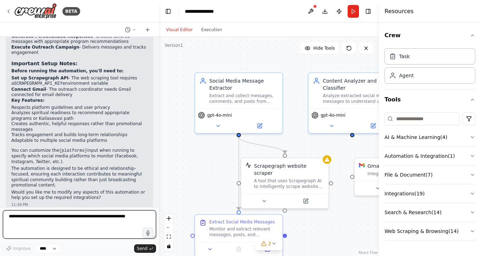
click at [20, 224] on textarea at bounding box center [79, 224] width 153 height 28
click at [40, 230] on textarea at bounding box center [79, 224] width 153 height 28
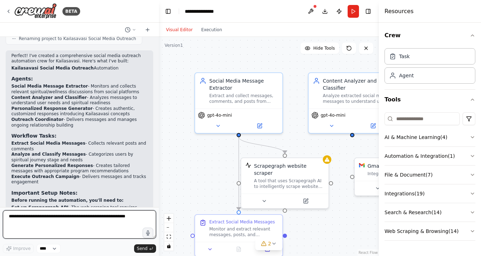
scroll to position [642, 0]
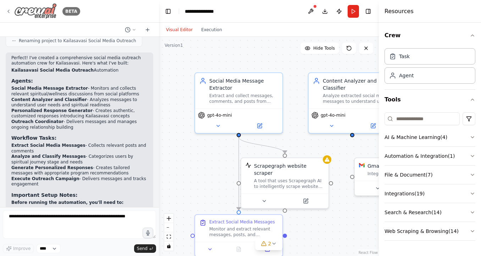
click at [7, 10] on icon at bounding box center [9, 12] width 6 height 6
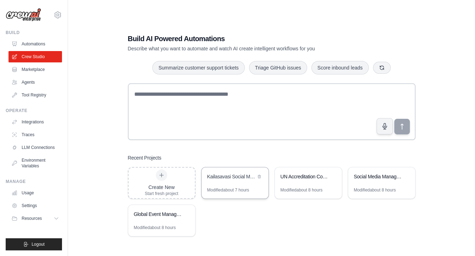
click at [230, 185] on div "Kailasavasi Social Media Outreach" at bounding box center [235, 177] width 67 height 20
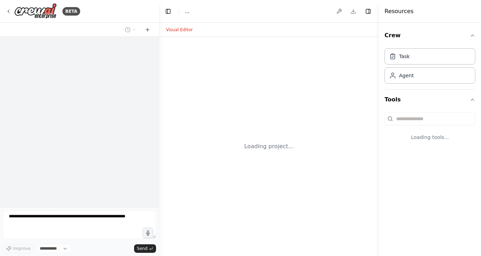
select select "****"
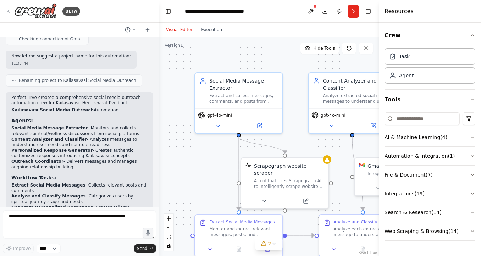
scroll to position [603, 0]
drag, startPoint x: 86, startPoint y: 78, endPoint x: 212, endPoint y: 15, distance: 140.5
click at [212, 15] on header "**********" at bounding box center [269, 11] width 220 height 23
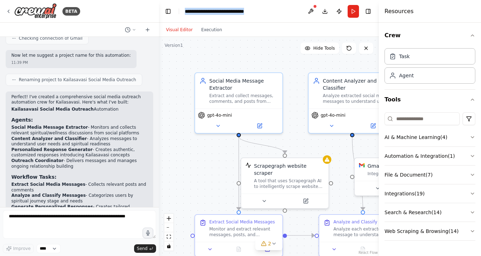
copy header "**********"
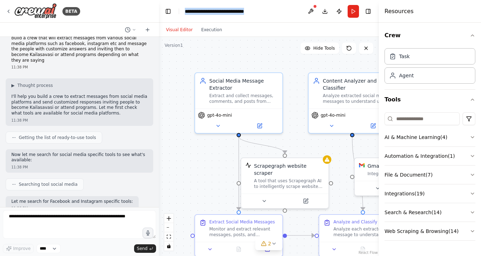
scroll to position [0, 0]
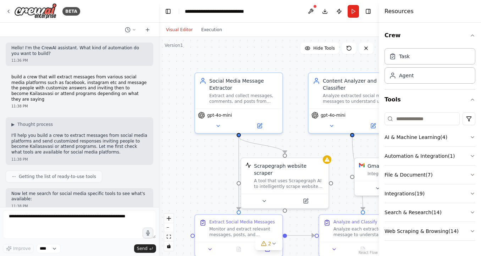
click at [54, 88] on p "build a crew that will extract messages from various social media platforms suc…" at bounding box center [79, 88] width 136 height 28
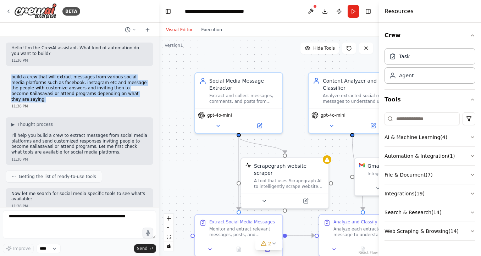
click at [54, 88] on p "build a crew that will extract messages from various social media platforms suc…" at bounding box center [79, 88] width 136 height 28
copy p "build a crew that will extract messages from various social media platforms suc…"
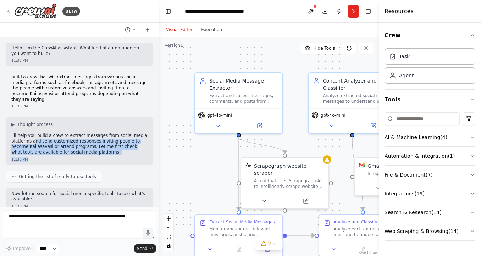
drag, startPoint x: 32, startPoint y: 133, endPoint x: 94, endPoint y: 150, distance: 64.1
click at [94, 150] on div "▶ Thought process I'll help you build a crew to extract messages from social me…" at bounding box center [79, 140] width 147 height 47
click at [48, 146] on p "I'll help you build a crew to extract messages from social media platforms and …" at bounding box center [79, 144] width 136 height 22
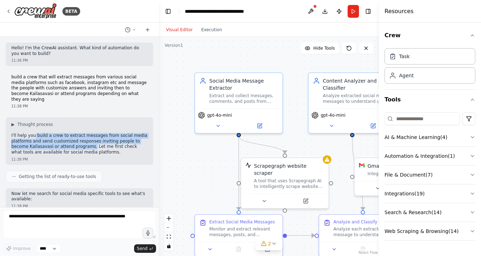
drag, startPoint x: 70, startPoint y: 141, endPoint x: 33, endPoint y: 129, distance: 39.1
click at [33, 133] on p "I'll help you build a crew to extract messages from social media platforms and …" at bounding box center [79, 144] width 136 height 22
copy p "build a crew to extract messages from social media platforms and send customize…"
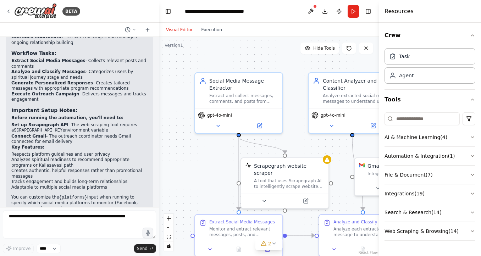
scroll to position [726, 0]
drag, startPoint x: 11, startPoint y: 154, endPoint x: 20, endPoint y: 158, distance: 9.2
click at [20, 158] on li "Analyzes spiritual readiness to recommend appropriate programs or Kailasavasi p…" at bounding box center [79, 162] width 136 height 11
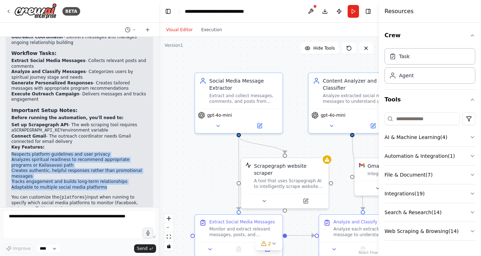
drag, startPoint x: 98, startPoint y: 180, endPoint x: 7, endPoint y: 146, distance: 97.1
click at [7, 146] on div "Perfect! I've created a comprehensive social media outreach automation crew for…" at bounding box center [79, 112] width 147 height 289
copy ul "Respects platform guidelines and user privacy Analyzes spiritual readiness to r…"
drag, startPoint x: 41, startPoint y: 90, endPoint x: 7, endPoint y: 50, distance: 52.6
click at [7, 50] on div "Perfect! I've created a comprehensive social media outreach automation crew for…" at bounding box center [79, 112] width 147 height 289
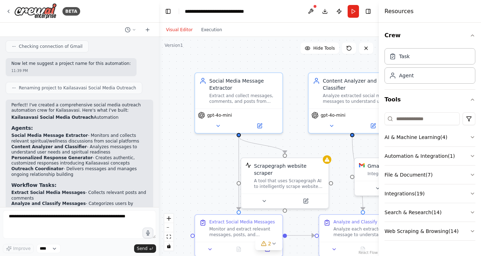
scroll to position [595, 0]
drag, startPoint x: 58, startPoint y: 167, endPoint x: 6, endPoint y: 120, distance: 70.8
click at [6, 120] on div "Perfect! I've created a comprehensive social media outreach automation crew for…" at bounding box center [79, 244] width 147 height 289
copy div "Agents: Social Media Message Extractor - Monitors and collects relevant spiritu…"
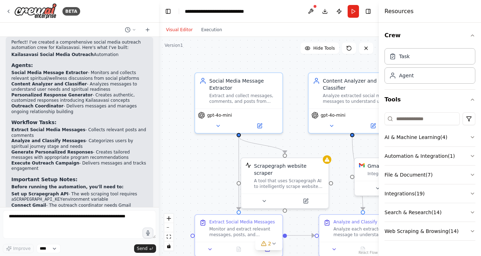
scroll to position [658, 0]
drag, startPoint x: 39, startPoint y: 161, endPoint x: 6, endPoint y: 110, distance: 60.2
click at [6, 110] on div "Perfect! I've created a comprehensive social media outreach automation crew for…" at bounding box center [79, 180] width 147 height 289
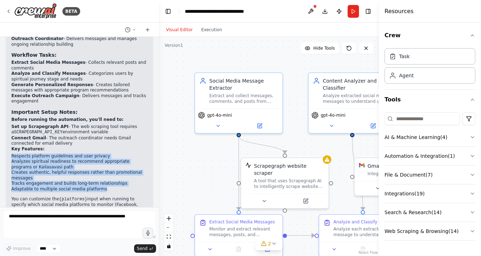
scroll to position [719, 0]
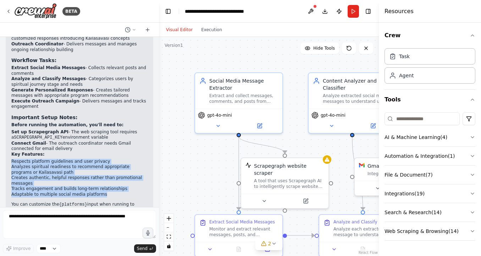
copy div "Workflow Tasks: Extract Social Media Messages - Collects relevant posts and com…"
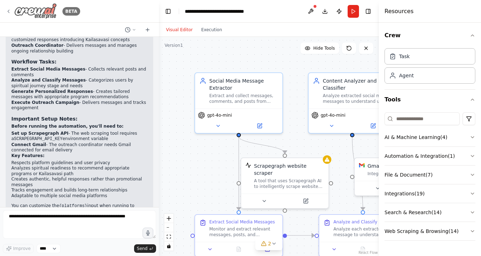
click at [9, 12] on icon at bounding box center [9, 12] width 6 height 6
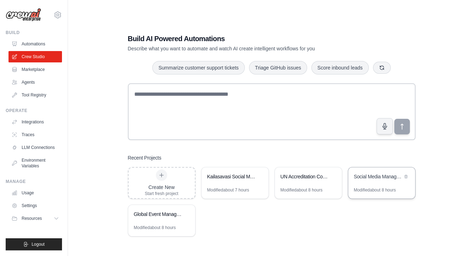
click at [374, 184] on div "Social Media Management & Analytics Crew" at bounding box center [382, 177] width 67 height 20
click at [159, 221] on div "Global Event Management & Community Participation" at bounding box center [161, 215] width 67 height 20
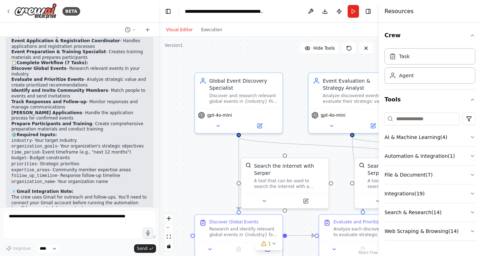
scroll to position [788, 0]
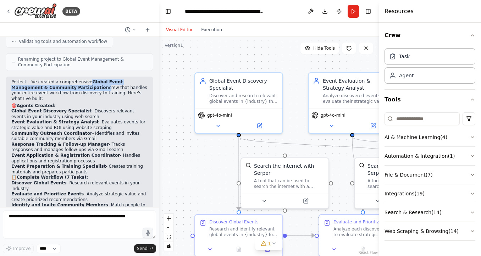
drag, startPoint x: 82, startPoint y: 79, endPoint x: 62, endPoint y: 82, distance: 20.5
click at [62, 82] on p "Perfect! I've created a comprehensive Global Event Management & Community Parti…" at bounding box center [79, 90] width 136 height 22
copy p "Global Event Management & Community Participation"
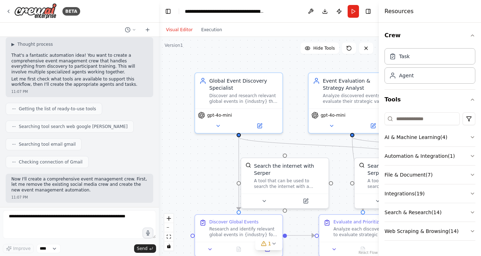
scroll to position [0, 0]
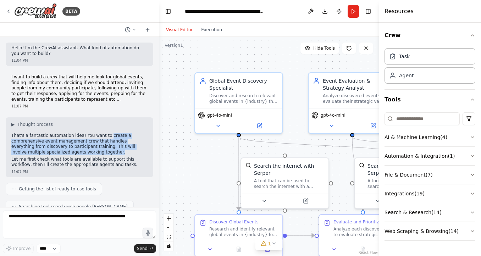
drag, startPoint x: 101, startPoint y: 136, endPoint x: 106, endPoint y: 152, distance: 17.2
click at [106, 152] on p "That's a fantastic automation idea! You want to create a comprehensive event ma…" at bounding box center [79, 144] width 136 height 22
copy p "create a comprehensive event management crew that handles everything from disco…"
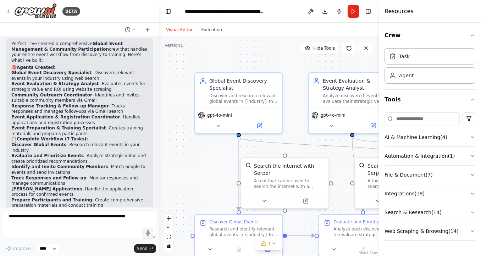
scroll to position [830, 0]
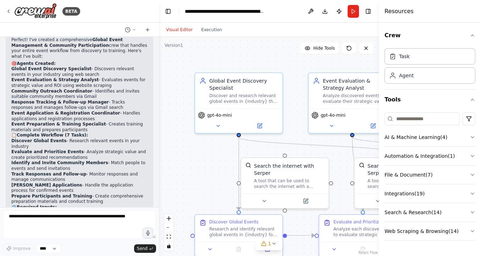
drag, startPoint x: 96, startPoint y: 186, endPoint x: 9, endPoint y: 129, distance: 104.2
click at [9, 129] on div "Perfect! I've created a comprehensive Global Event Management & Community Parti…" at bounding box center [79, 172] width 147 height 277
copy ol "Discover Global Events - Research relevant events in your industry Evaluate and…"
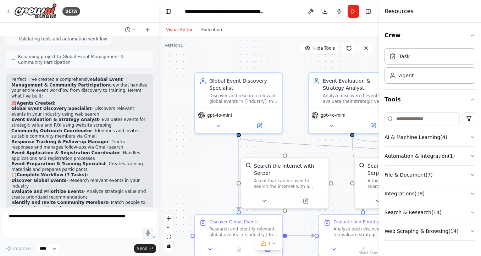
drag, startPoint x: 11, startPoint y: 100, endPoint x: 112, endPoint y: 161, distance: 117.4
click at [112, 161] on ol "Global Event Discovery Specialist - Discovers relevant events in your industry …" at bounding box center [79, 139] width 136 height 66
copy ol "Global Event Discovery Specialist - Discovers relevant events in your industry …"
click at [112, 161] on li "Event Preparation & Training Specialist - Creates training materials and prepar…" at bounding box center [79, 166] width 136 height 11
drag, startPoint x: 62, startPoint y: 161, endPoint x: 11, endPoint y: 99, distance: 79.6
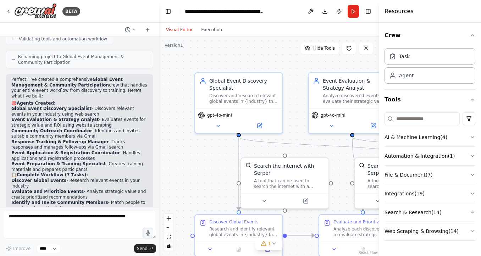
click at [11, 106] on ol "Global Event Discovery Specialist - Discovers relevant events in your industry …" at bounding box center [79, 139] width 136 height 66
copy ol "Global Event Discovery Specialist - Discovers relevant events in your industry …"
click at [7, 9] on icon at bounding box center [9, 12] width 6 height 6
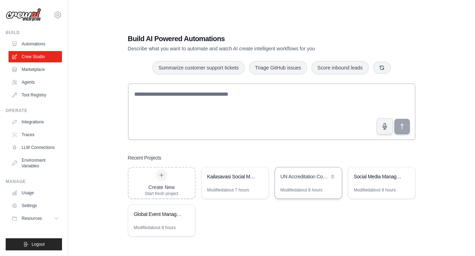
click at [306, 184] on div "UN Accreditation Coordination System" at bounding box center [308, 177] width 67 height 20
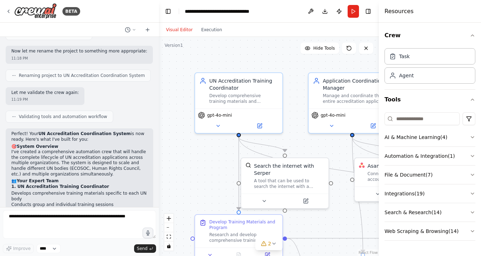
scroll to position [713, 0]
drag, startPoint x: 37, startPoint y: 121, endPoint x: 112, endPoint y: 121, distance: 75.5
click at [112, 131] on strong "UN Accreditation Coordination System" at bounding box center [84, 133] width 92 height 5
copy strong "UN Accreditation Coordination System"
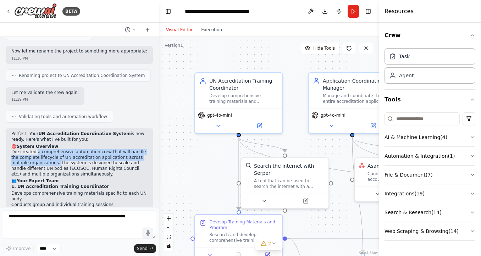
drag, startPoint x: 34, startPoint y: 139, endPoint x: 39, endPoint y: 149, distance: 11.1
click at [39, 149] on p "I've created a comprehensive automation crew that will handle the complete life…" at bounding box center [79, 163] width 136 height 28
copy p "a comprehensive automation crew that will handle the complete lifecycle of UN a…"
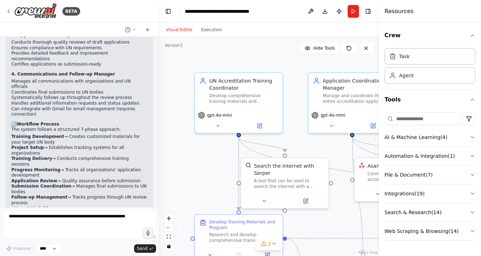
scroll to position [949, 0]
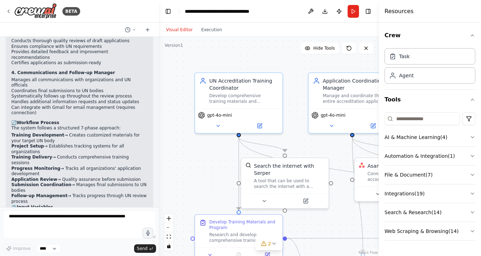
drag, startPoint x: 10, startPoint y: 98, endPoint x: 38, endPoint y: 158, distance: 65.8
click at [38, 158] on div "Perfect! Your UN Accreditation Coordination System is now ready. Here's what I'…" at bounding box center [79, 106] width 147 height 427
copy div "The system follows a structured 7-phase approach: Training Development → Create…"
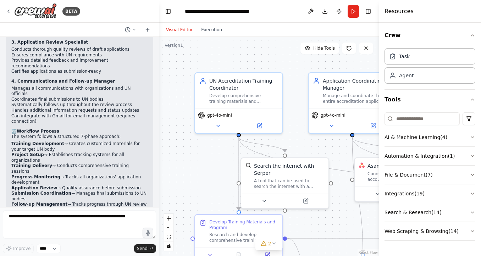
scroll to position [916, 0]
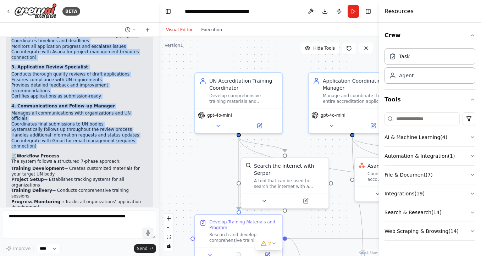
drag, startPoint x: 11, startPoint y: 70, endPoint x: 43, endPoint y: 115, distance: 55.0
click at [43, 115] on div "Perfect! Your UN Accreditation Coordination System is now ready. Here's what I'…" at bounding box center [79, 139] width 147 height 427
copy div "1. UN Accreditation Training Coordinator Develops comprehensive training materi…"
click at [43, 138] on li "Can integrate with Gmail for email management (requires connection)" at bounding box center [79, 143] width 136 height 11
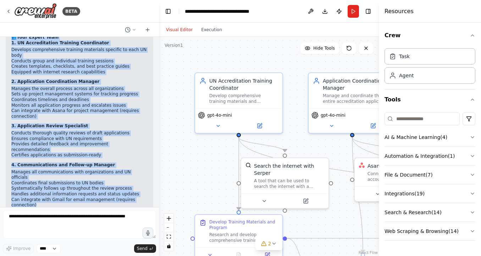
scroll to position [812, 0]
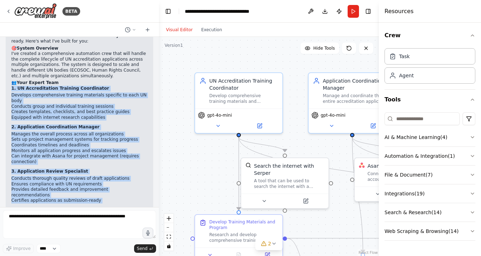
drag, startPoint x: 34, startPoint y: 115, endPoint x: 8, endPoint y: 74, distance: 48.6
click at [8, 74] on div "Perfect! Your UN Accreditation Coordination System is now ready. Here's what I'…" at bounding box center [79, 243] width 147 height 427
copy div "1. UN Accreditation Training Coordinator Develops comprehensive training materi…"
